Goal: Task Accomplishment & Management: Use online tool/utility

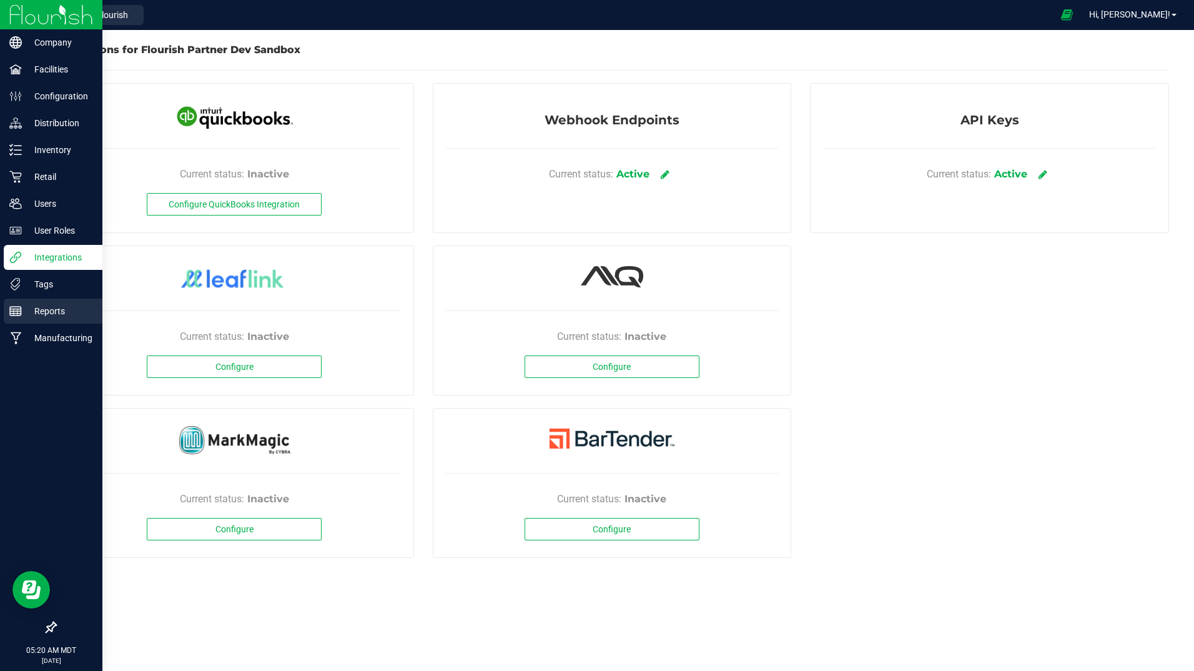
click at [43, 301] on div "Reports" at bounding box center [53, 311] width 99 height 25
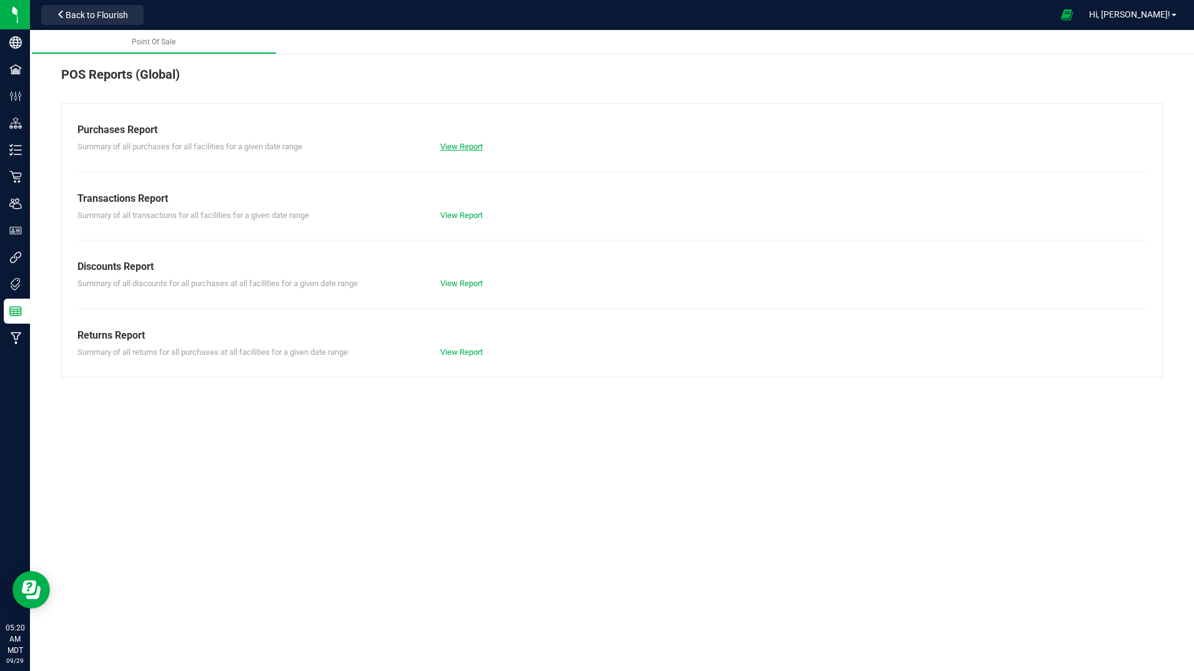
drag, startPoint x: 466, startPoint y: 141, endPoint x: 466, endPoint y: 147, distance: 6.9
click at [466, 147] on div "View Report" at bounding box center [521, 147] width 181 height 12
click at [466, 147] on link "View Report" at bounding box center [461, 146] width 42 height 9
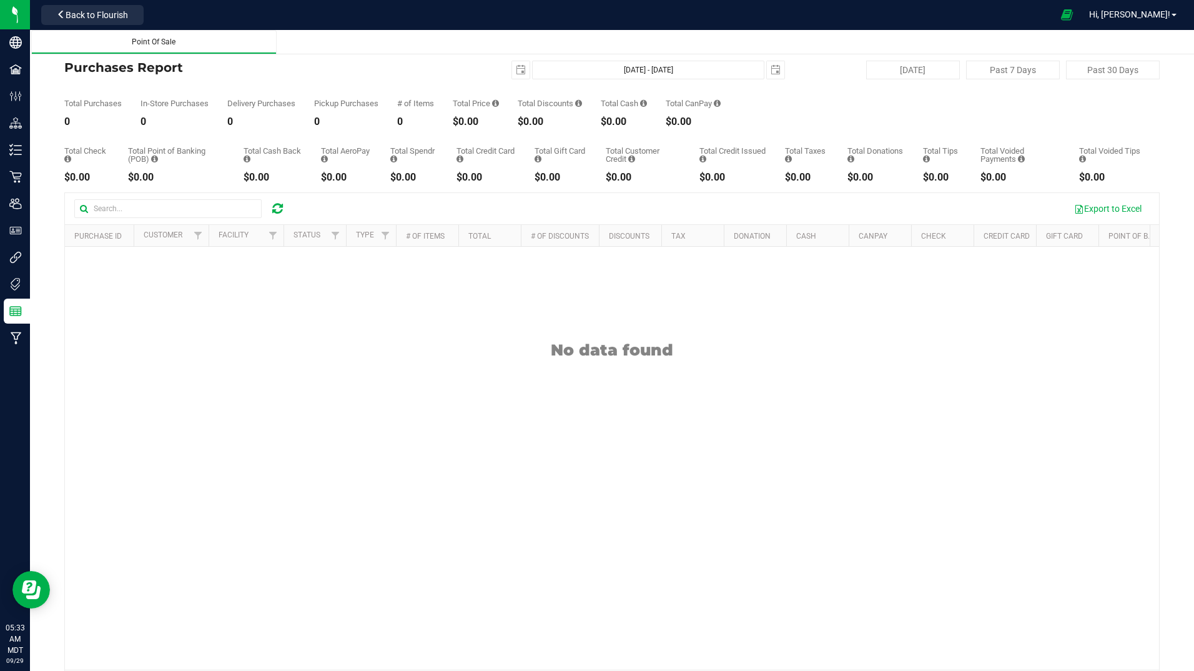
click at [179, 45] on div "Point Of Sale" at bounding box center [154, 42] width 226 height 11
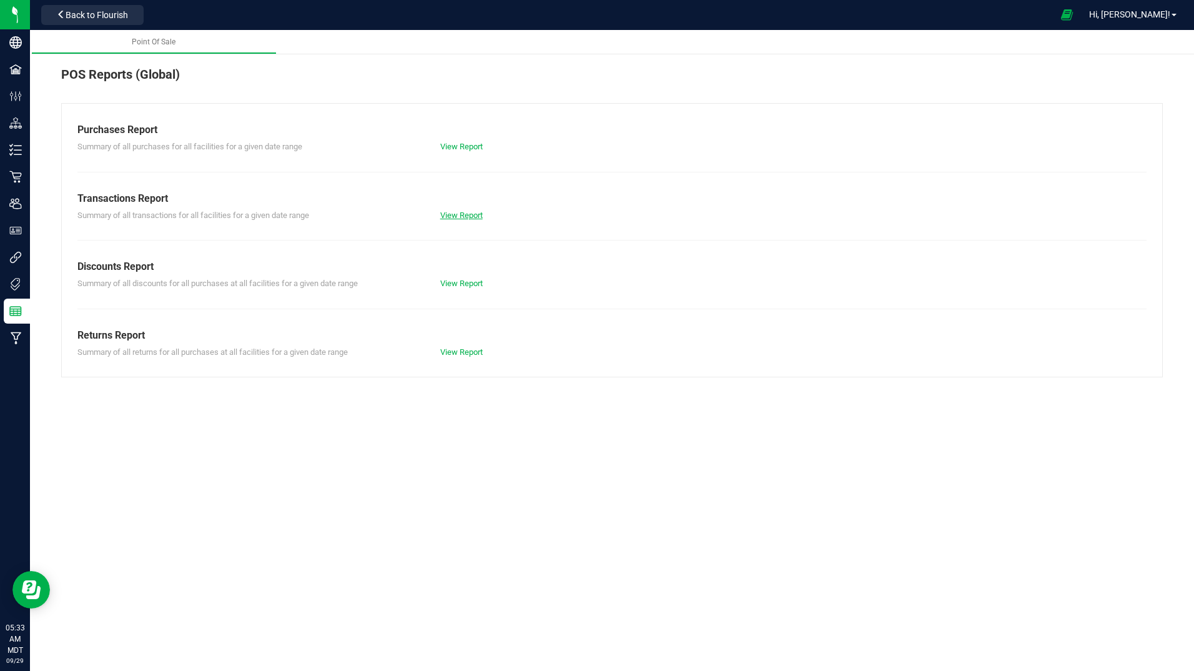
click at [473, 216] on link "View Report" at bounding box center [461, 215] width 42 height 9
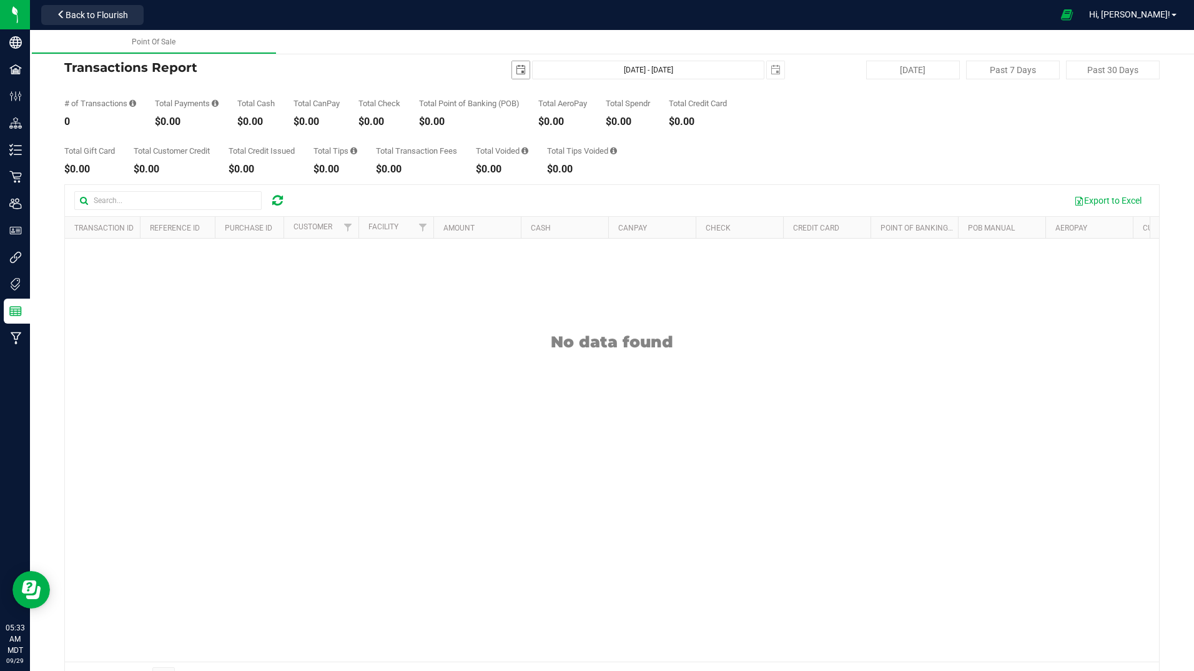
click at [517, 74] on span "select" at bounding box center [521, 70] width 10 height 10
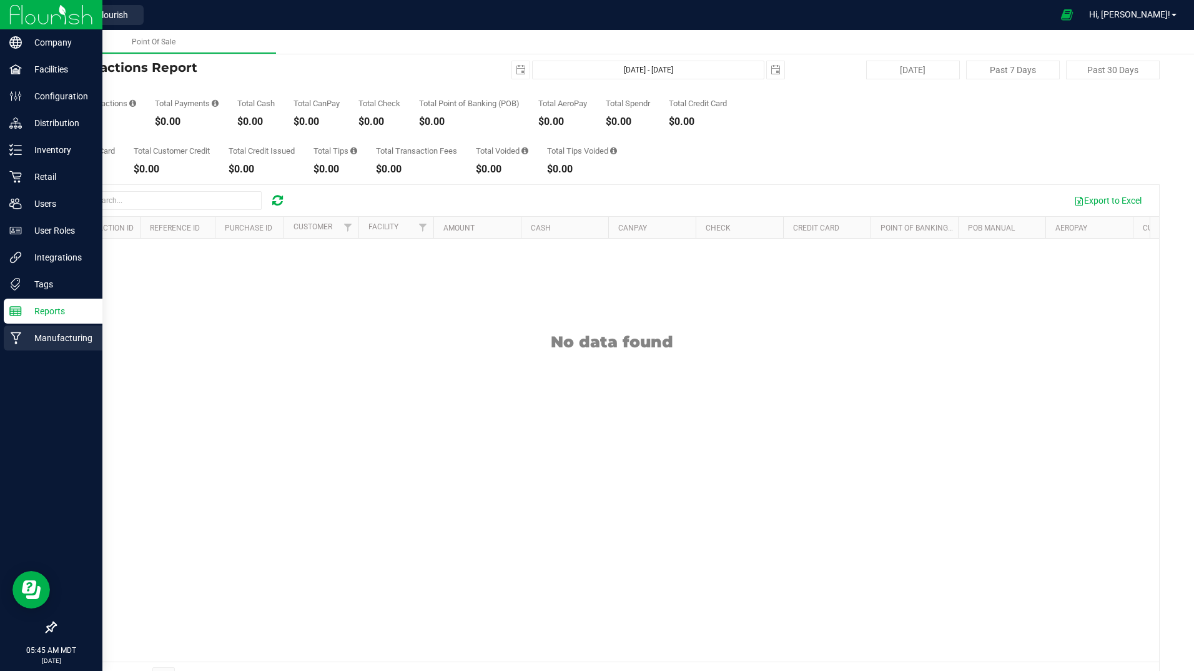
click at [43, 333] on p "Manufacturing" at bounding box center [59, 337] width 75 height 15
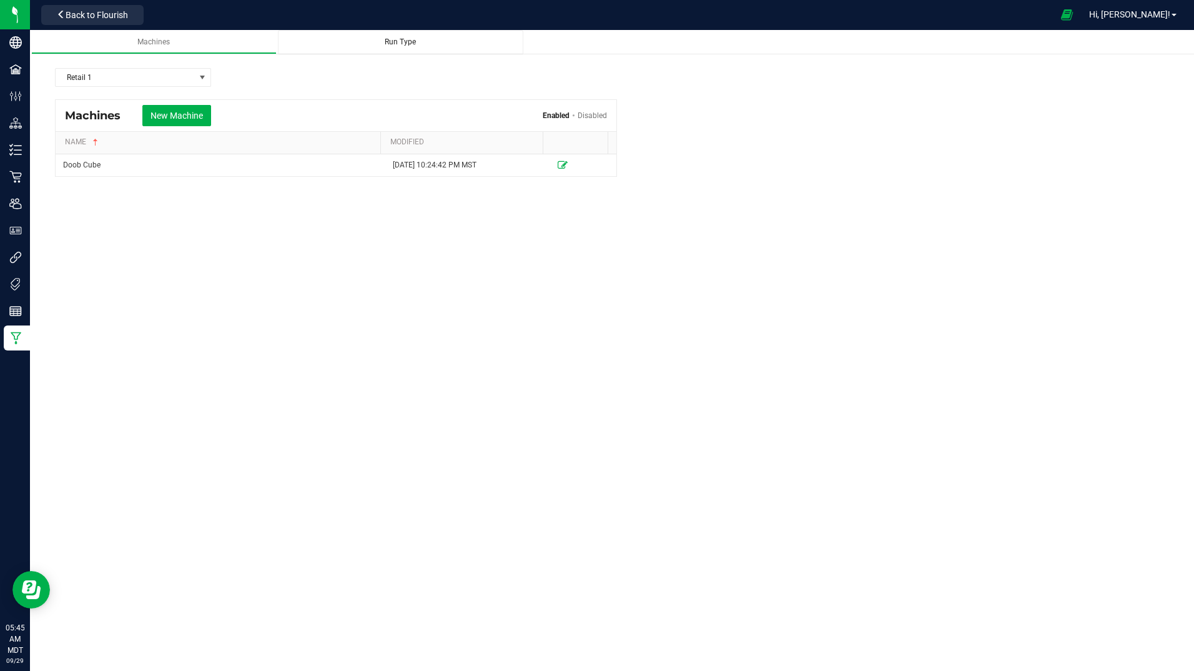
click at [403, 34] on link "Run Type" at bounding box center [401, 42] width 246 height 24
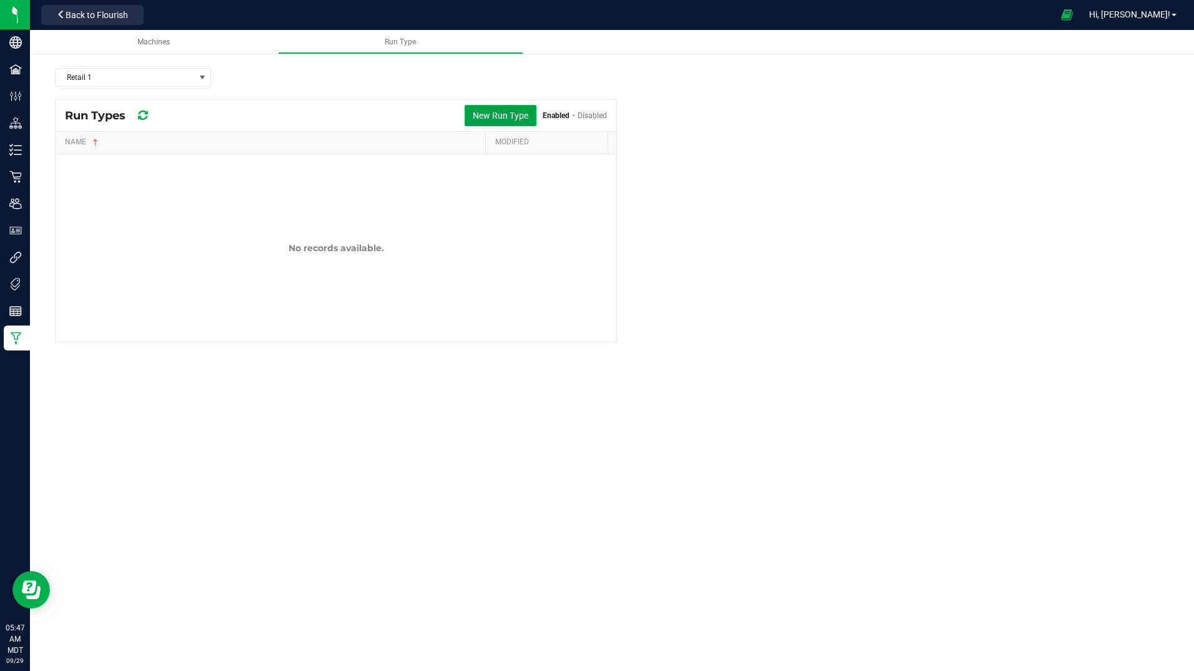
click at [512, 117] on button "New Run Type" at bounding box center [501, 115] width 72 height 21
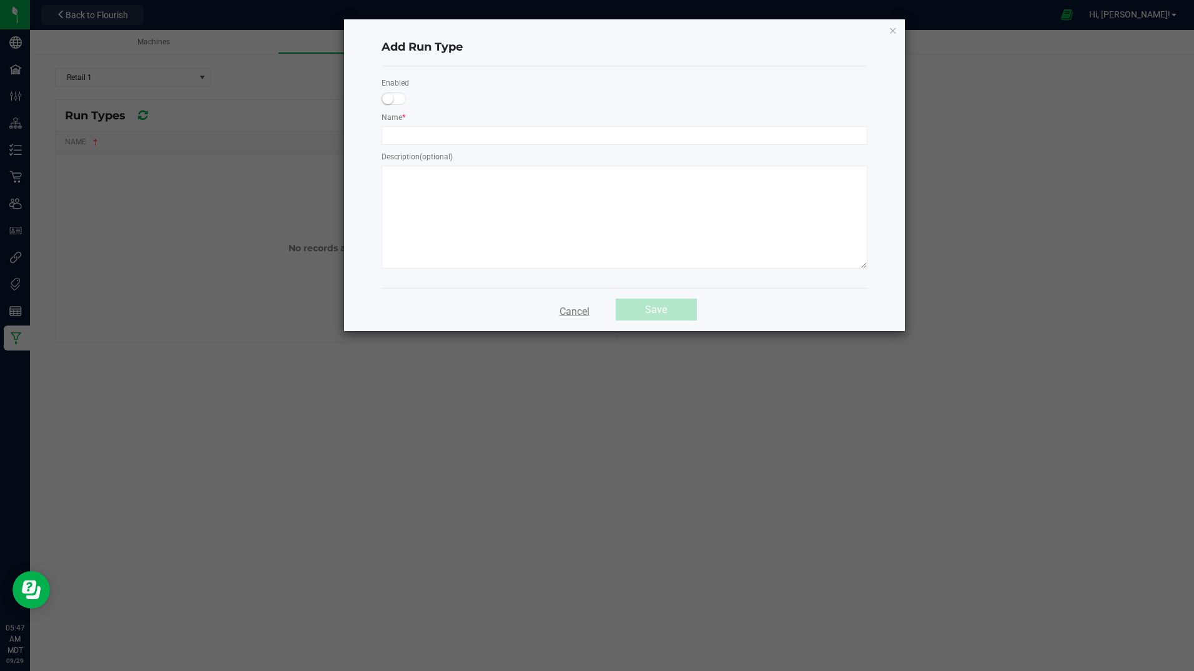
click at [584, 316] on button "Cancel" at bounding box center [574, 310] width 45 height 22
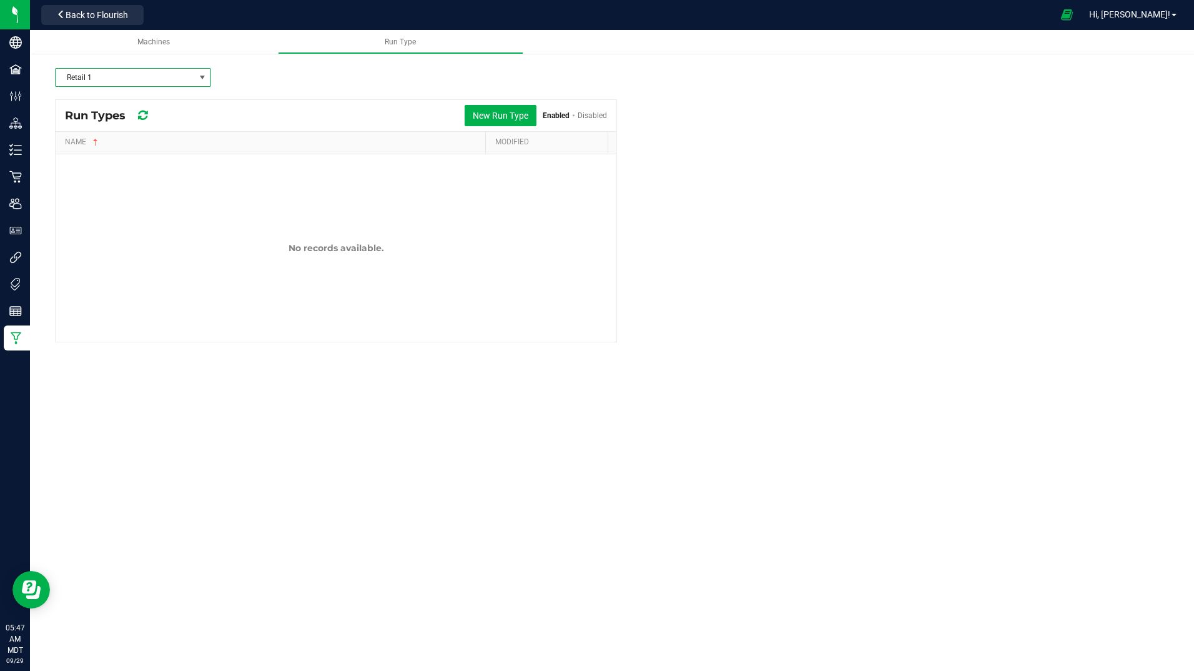
click at [134, 77] on span "Retail 1" at bounding box center [125, 77] width 139 height 17
click at [121, 100] on li "Cultivation" at bounding box center [133, 99] width 155 height 21
